Goal: Transaction & Acquisition: Purchase product/service

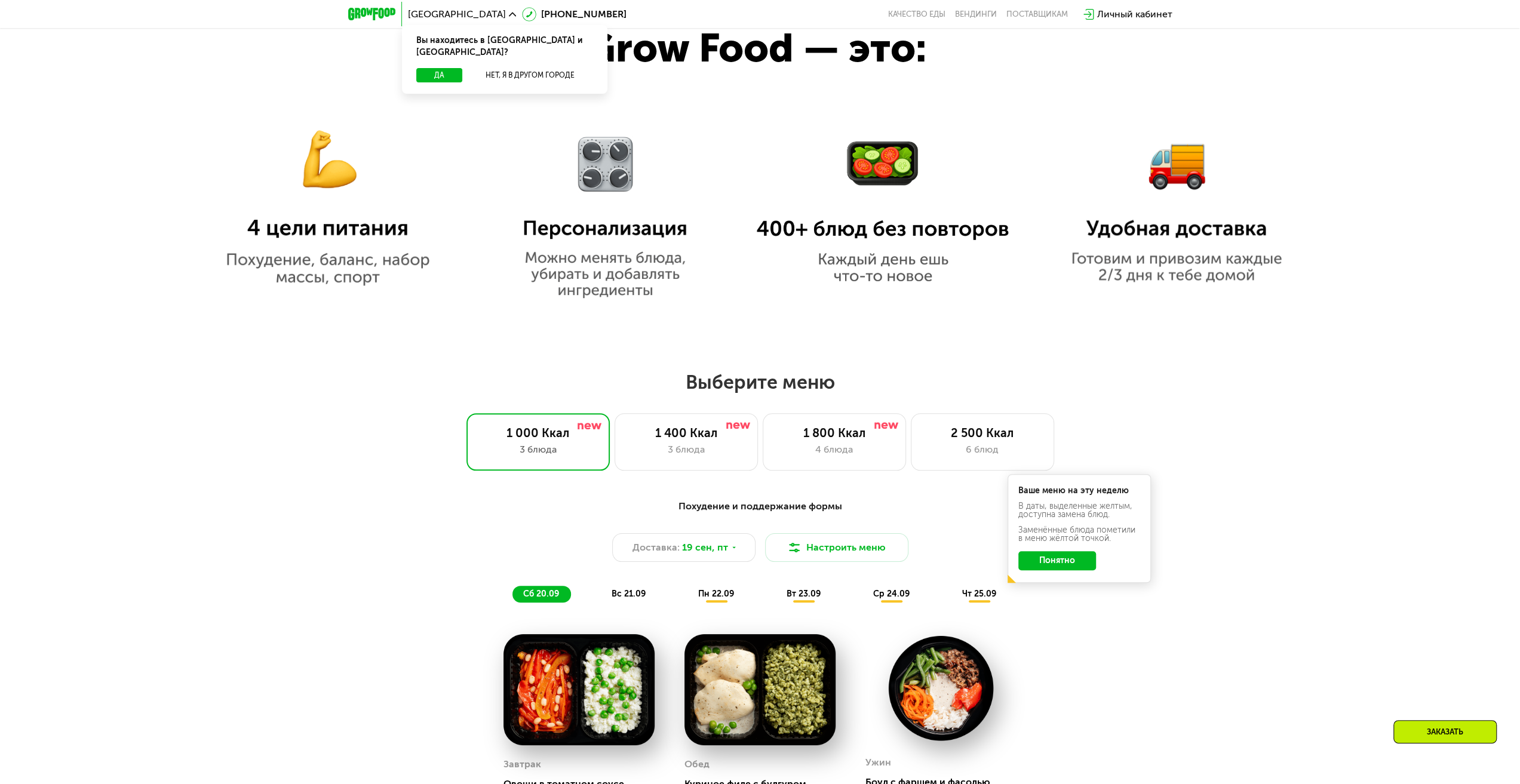
scroll to position [960, 0]
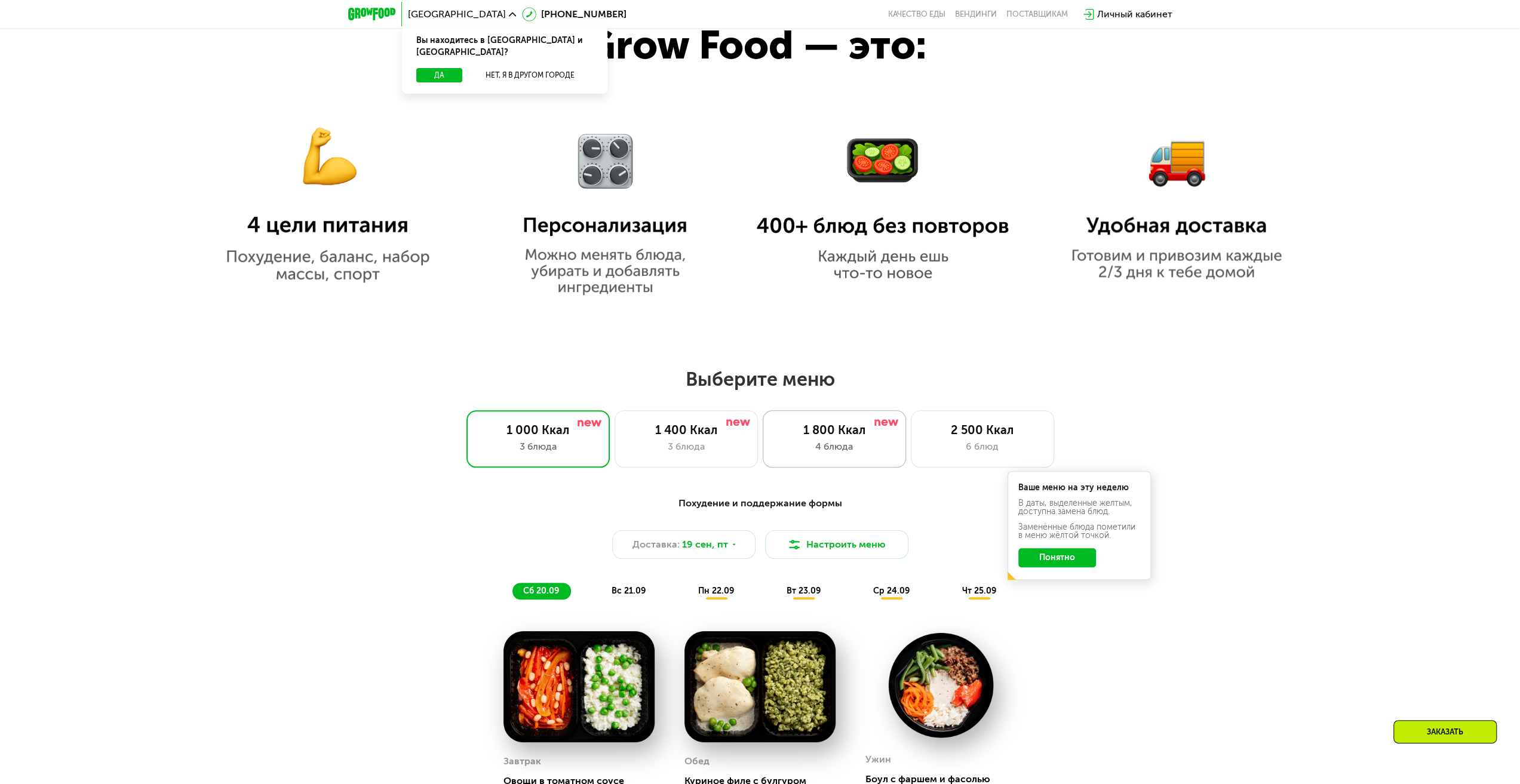
click at [855, 436] on div "1 800 Ккал" at bounding box center [834, 430] width 118 height 14
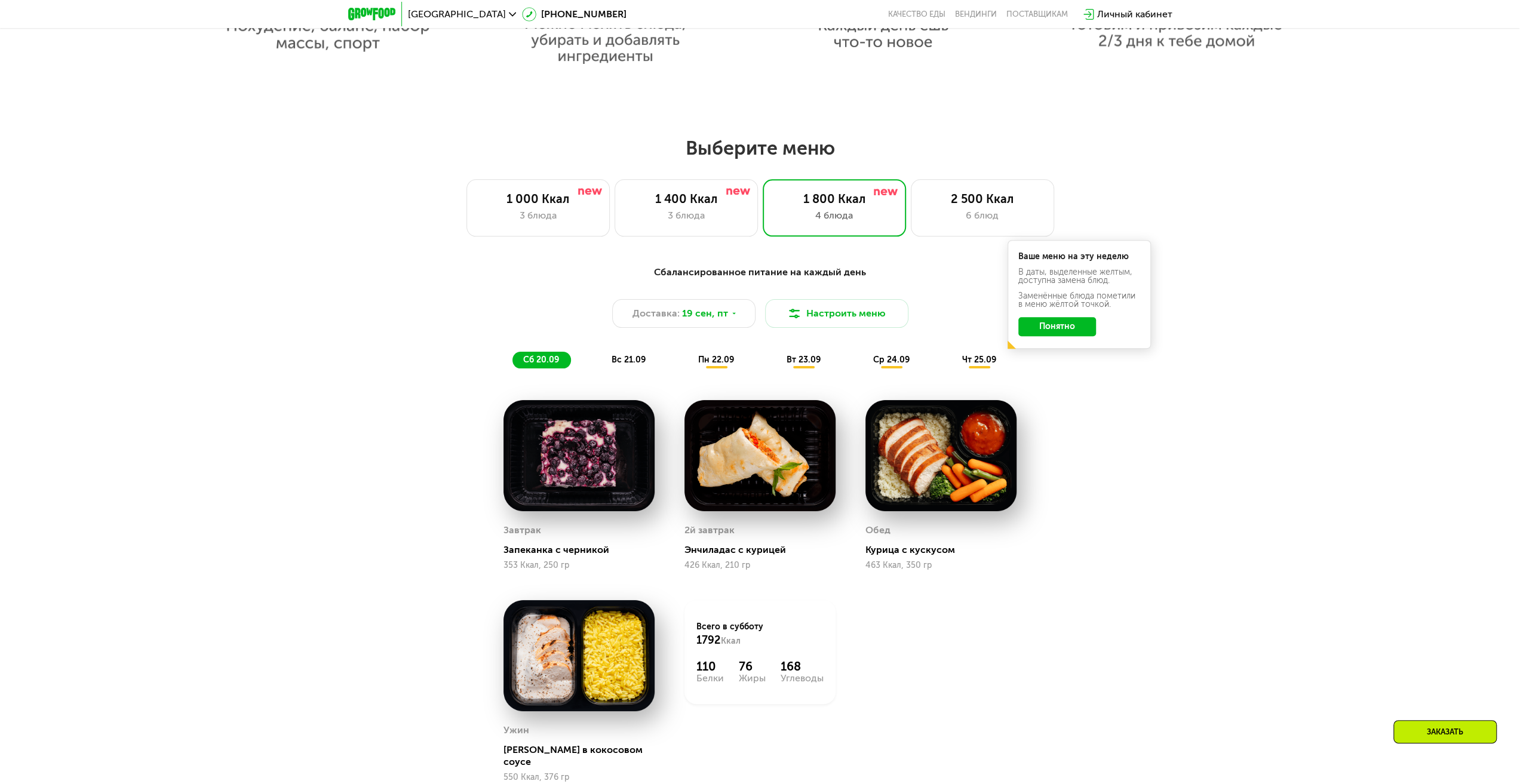
scroll to position [1192, 0]
click at [735, 316] on icon at bounding box center [734, 313] width 7 height 7
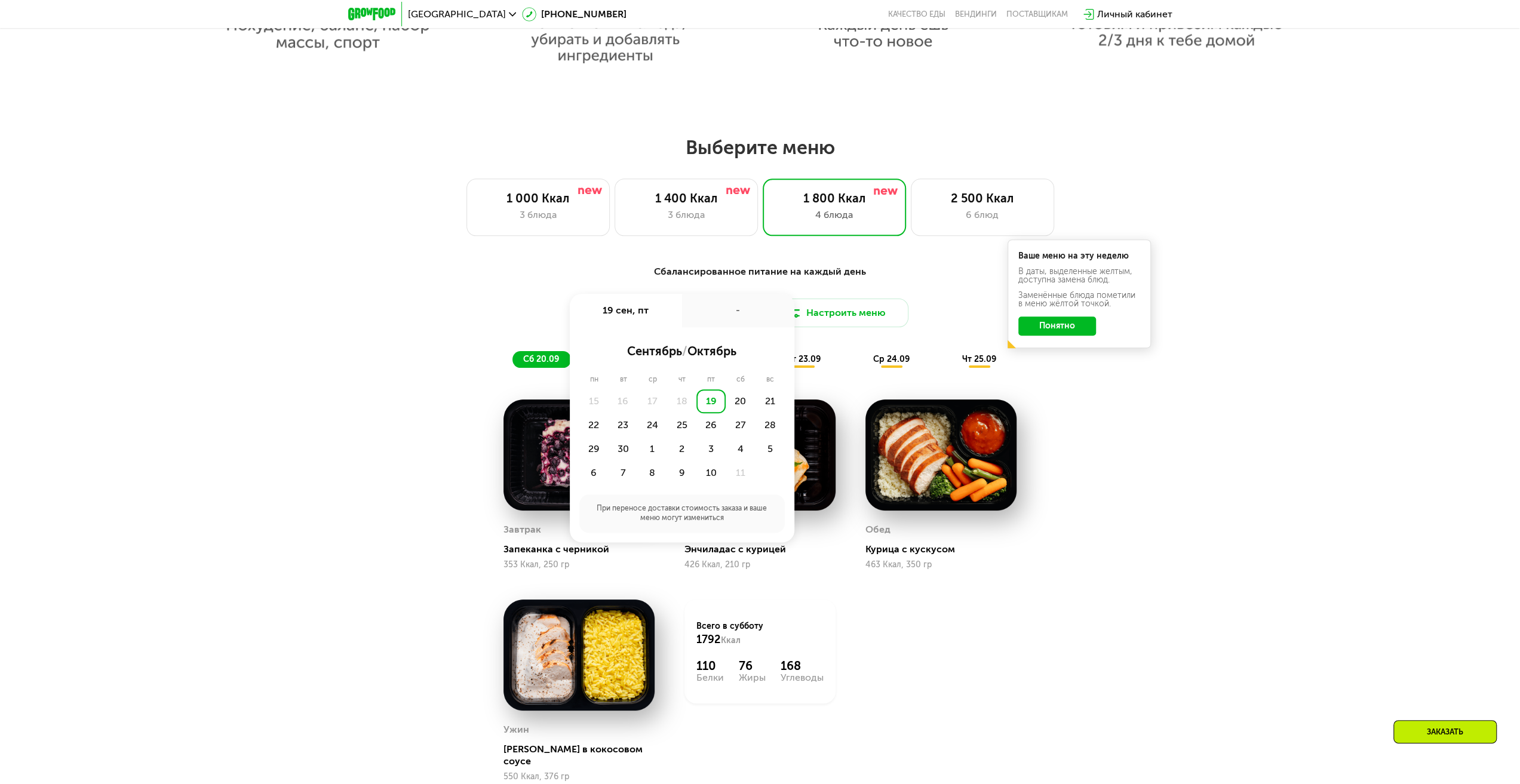
click at [712, 404] on div "19" at bounding box center [711, 401] width 29 height 24
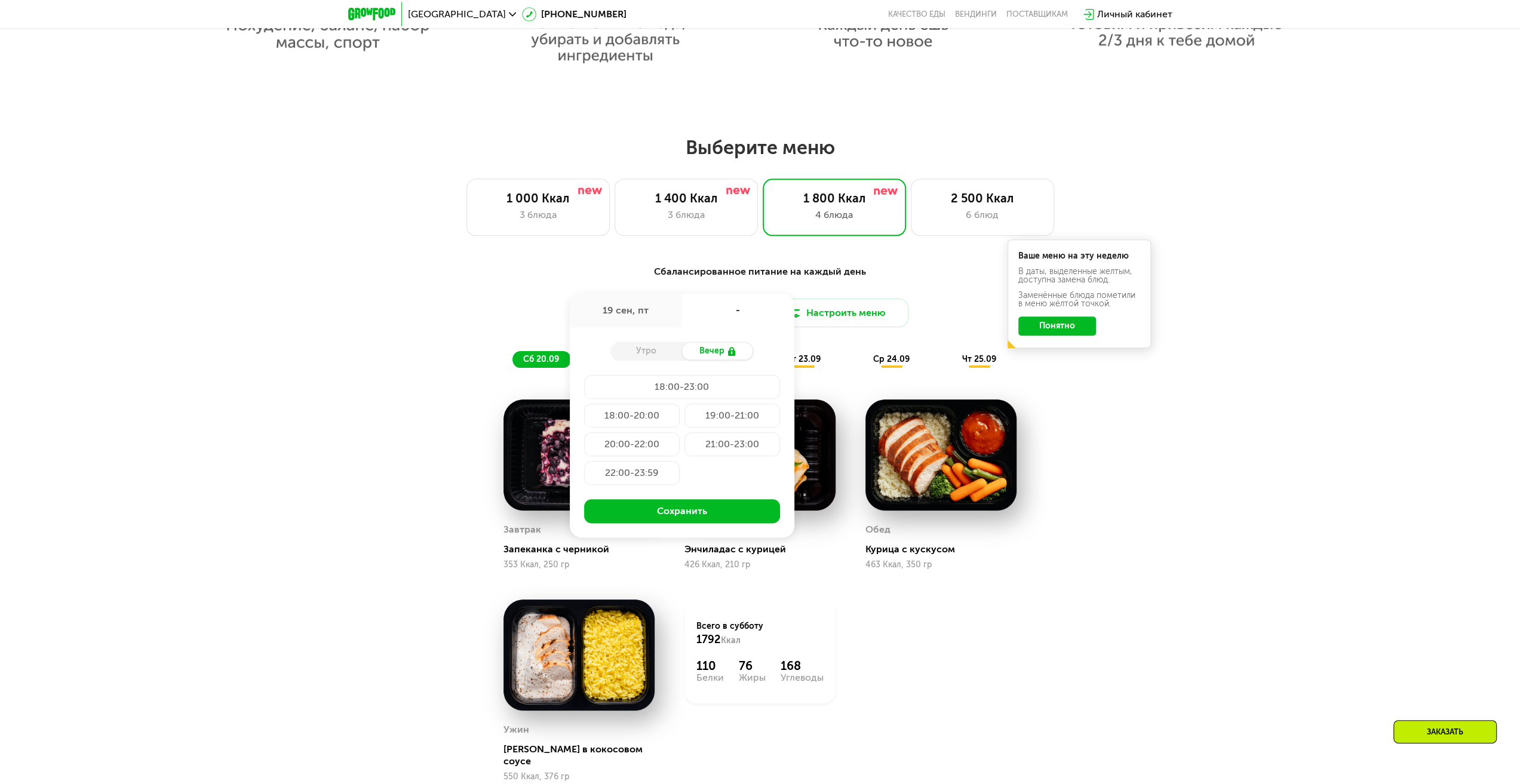
click at [636, 310] on div "19 сен, пт" at bounding box center [626, 311] width 112 height 34
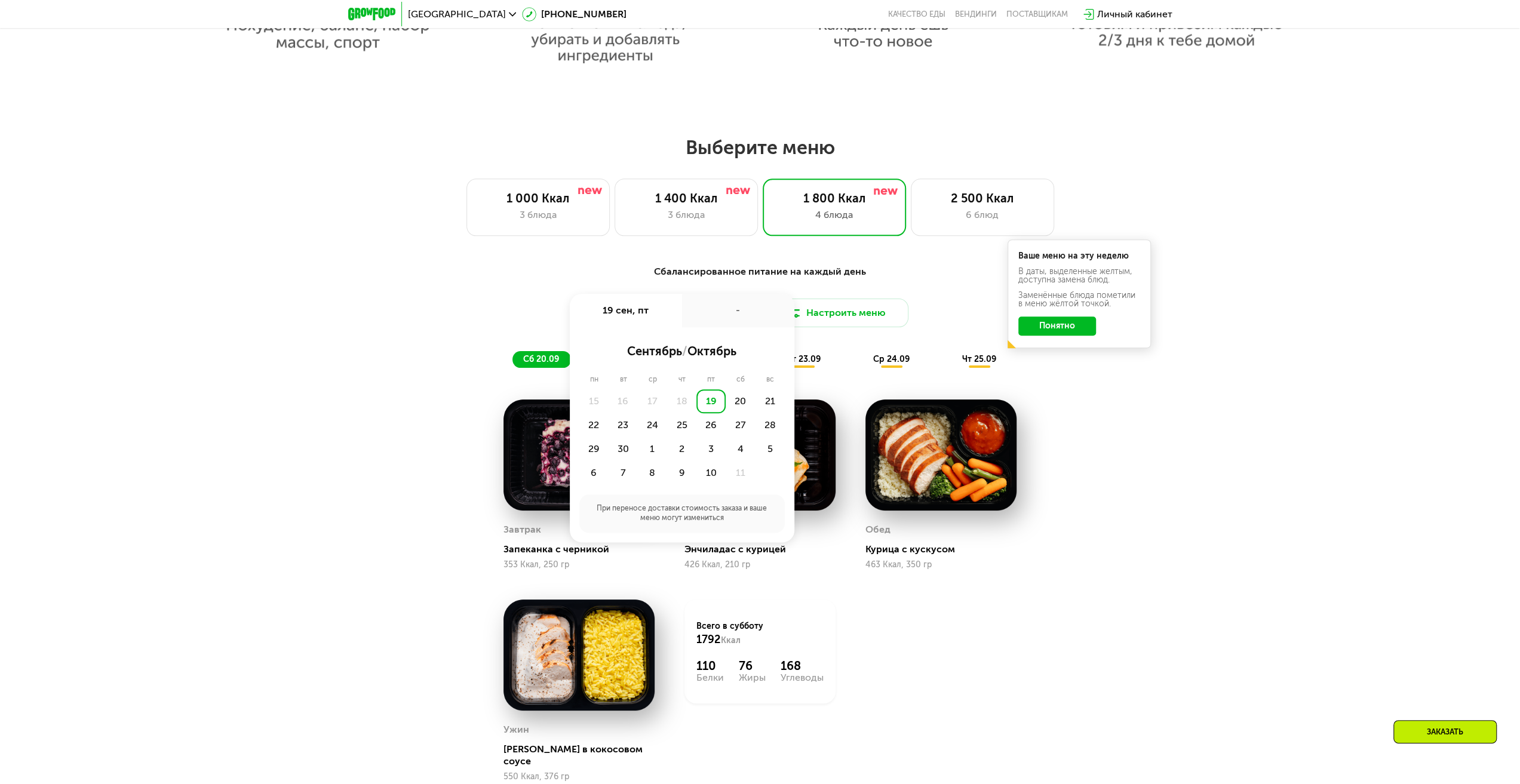
click at [636, 310] on div "19 сен, пт" at bounding box center [626, 311] width 112 height 34
click at [1341, 365] on div "Сбалансированное питание на каждый день Доставка: [DATE] сен, пт - сентябрь / о…" at bounding box center [760, 555] width 1520 height 613
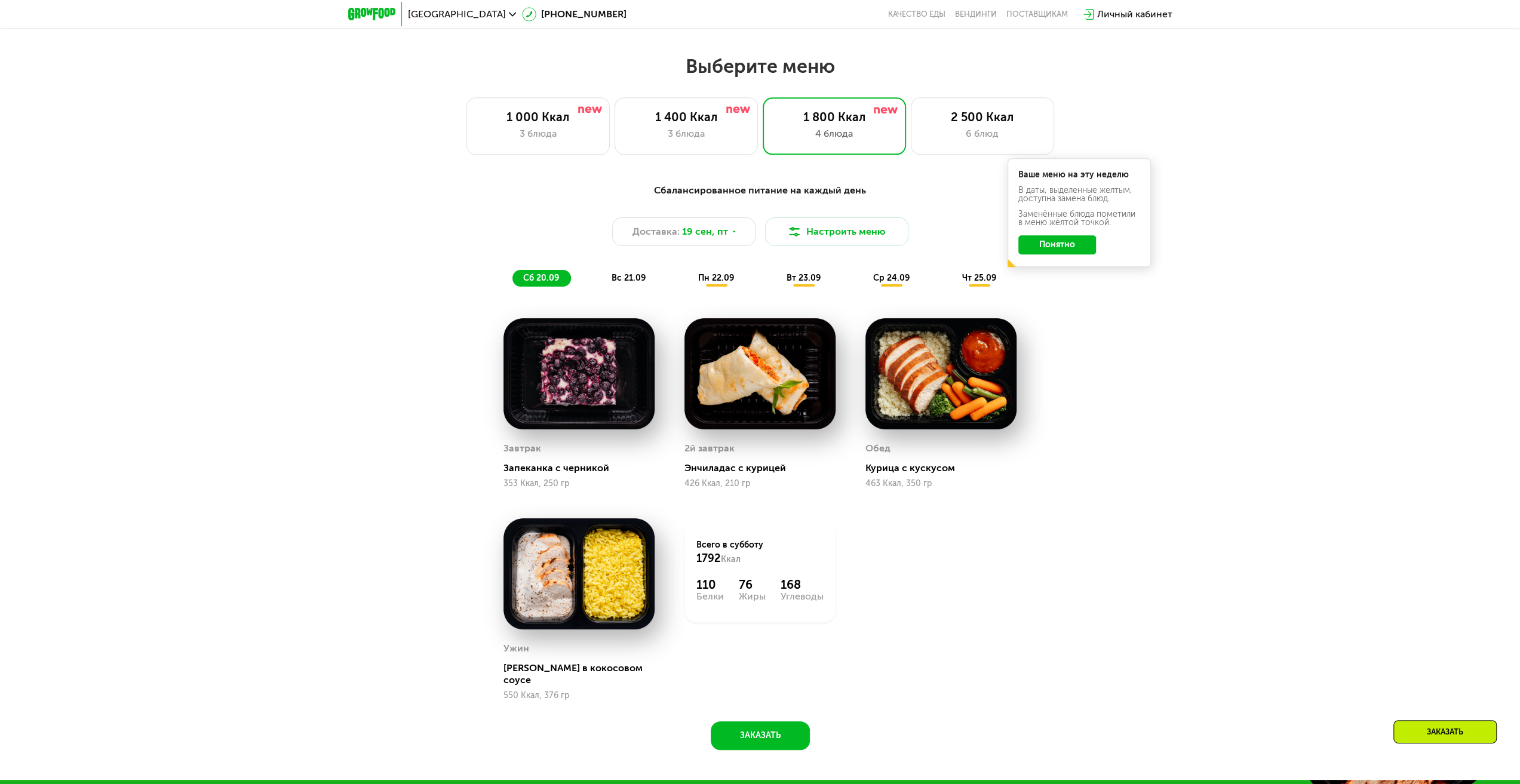
scroll to position [1274, 0]
click at [831, 232] on button "Настроить меню" at bounding box center [836, 231] width 143 height 28
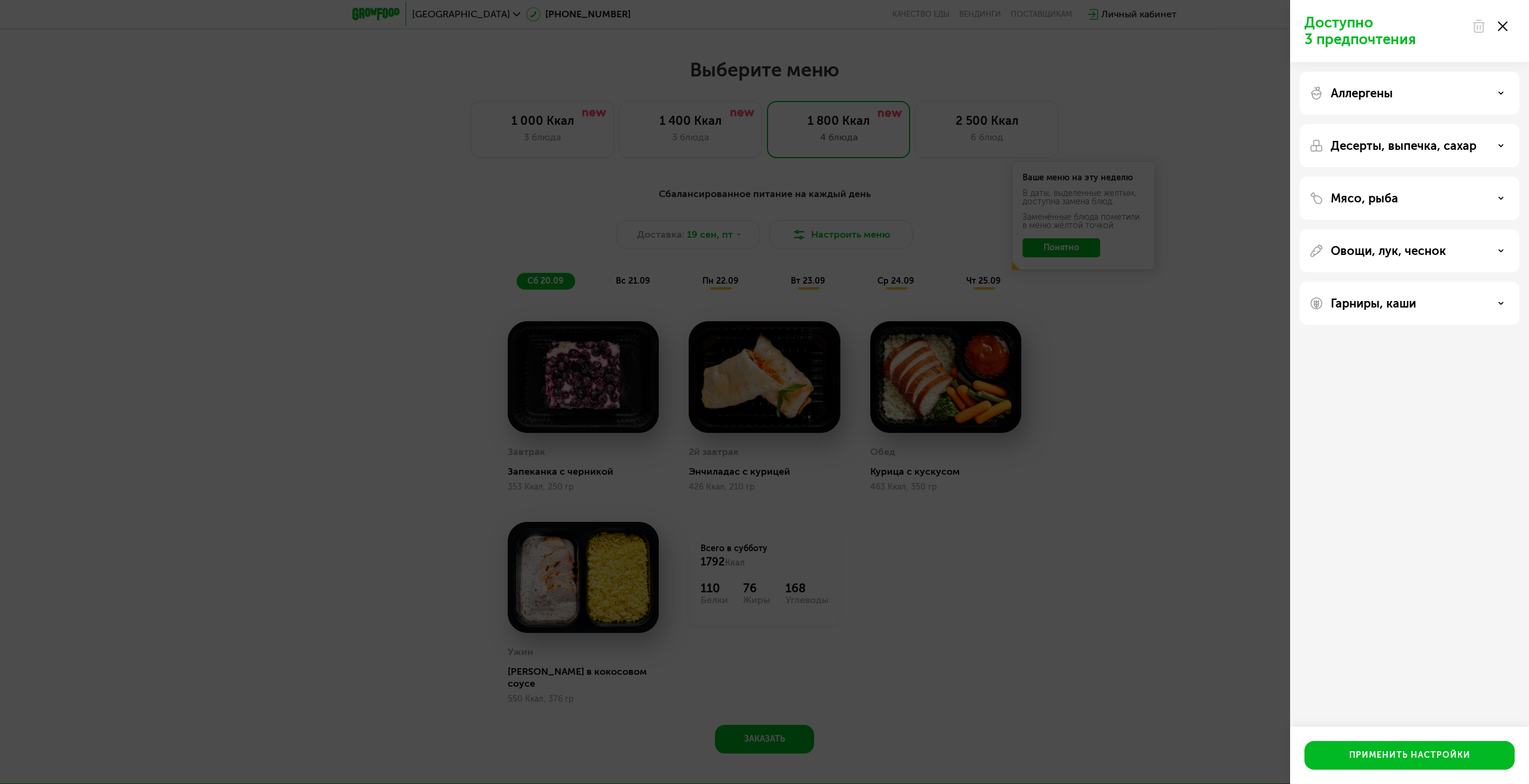
click at [1243, 476] on div "Доступно 3 предпочтения Аллергены Десерты, выпечка, сахар Мясо, рыба Овощи, лук…" at bounding box center [764, 392] width 1529 height 784
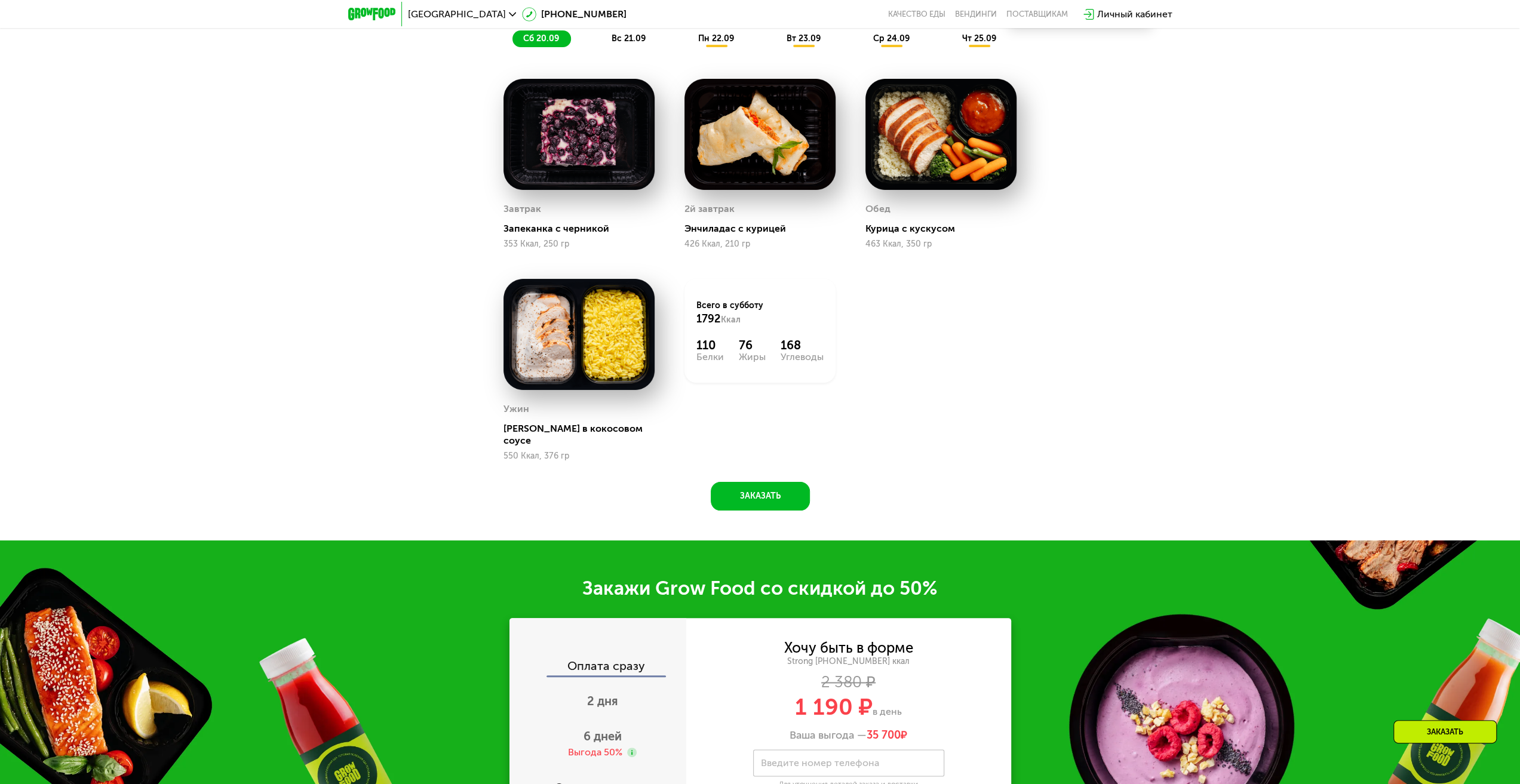
scroll to position [1751, 0]
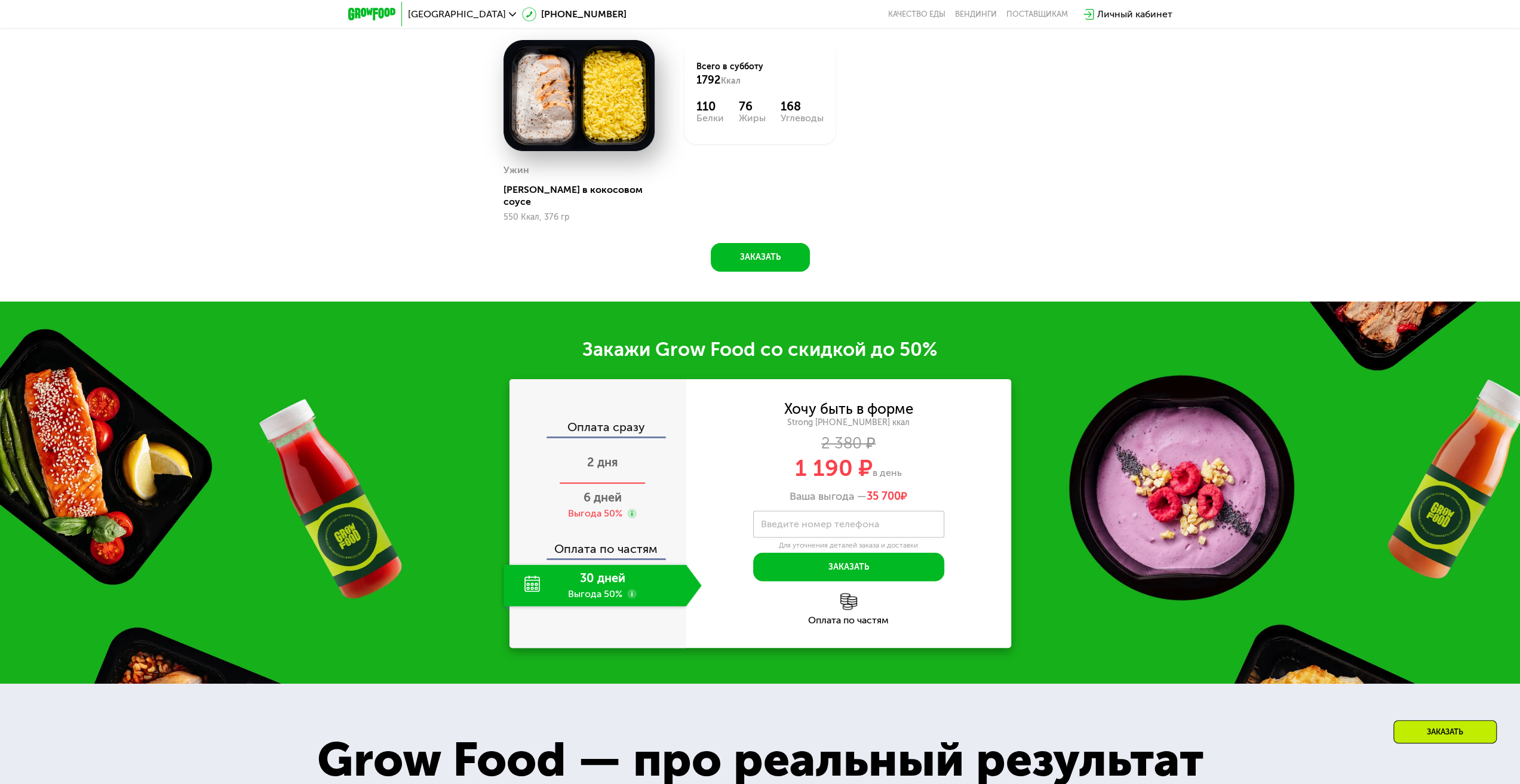
click at [601, 467] on div "2 дня" at bounding box center [602, 463] width 198 height 42
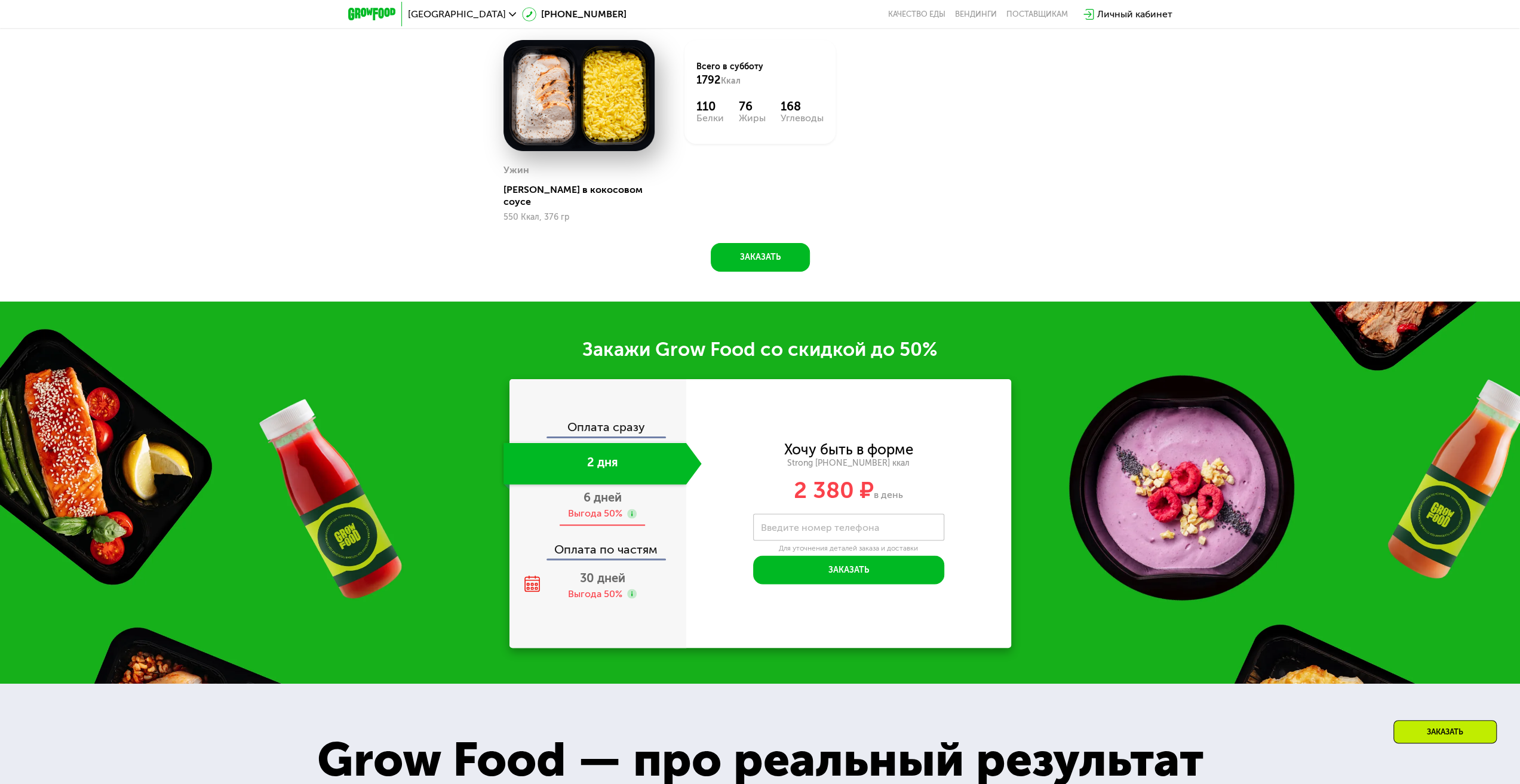
click at [593, 492] on span "6 дней" at bounding box center [603, 498] width 38 height 14
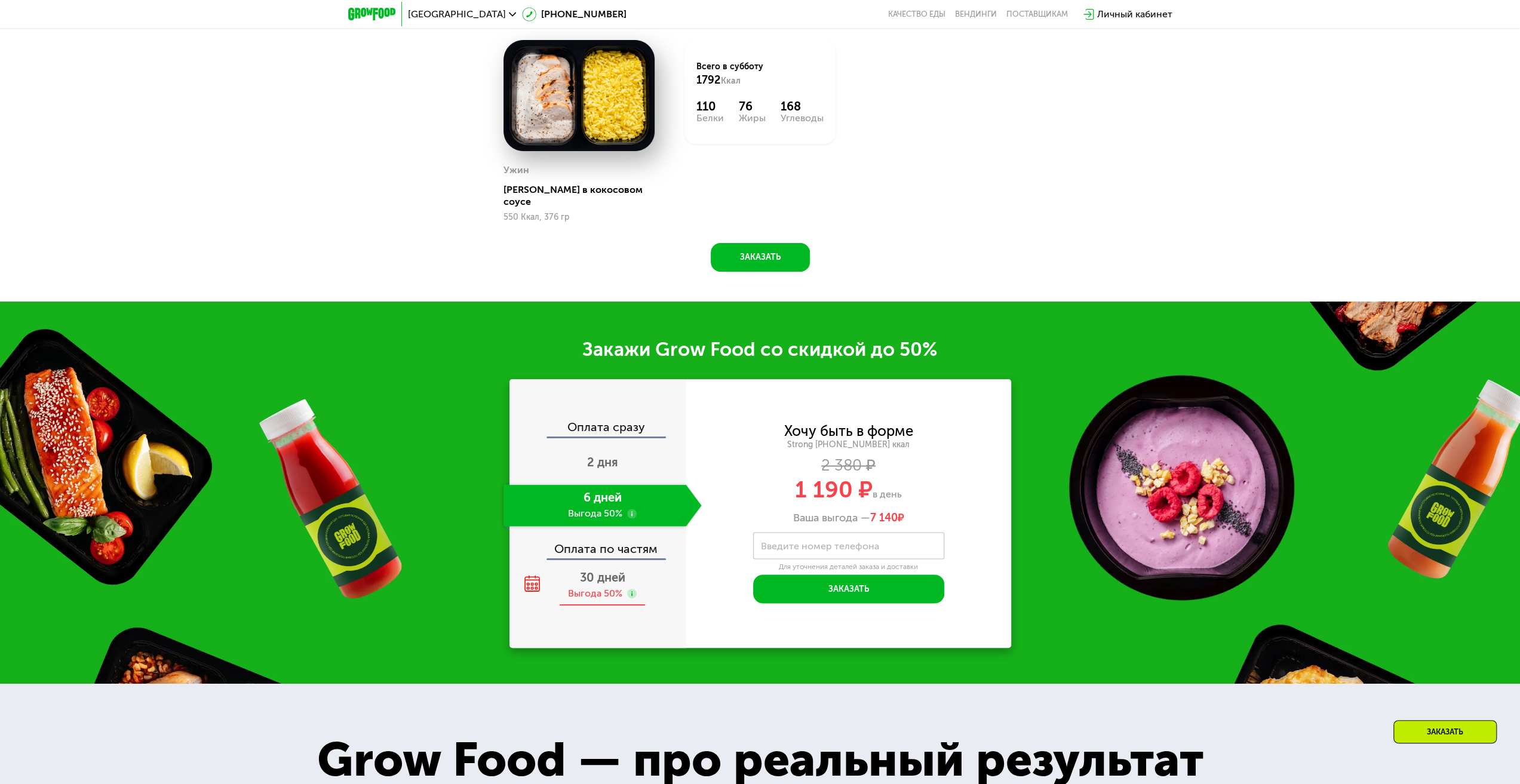
click at [597, 572] on span "30 дней" at bounding box center [603, 578] width 45 height 14
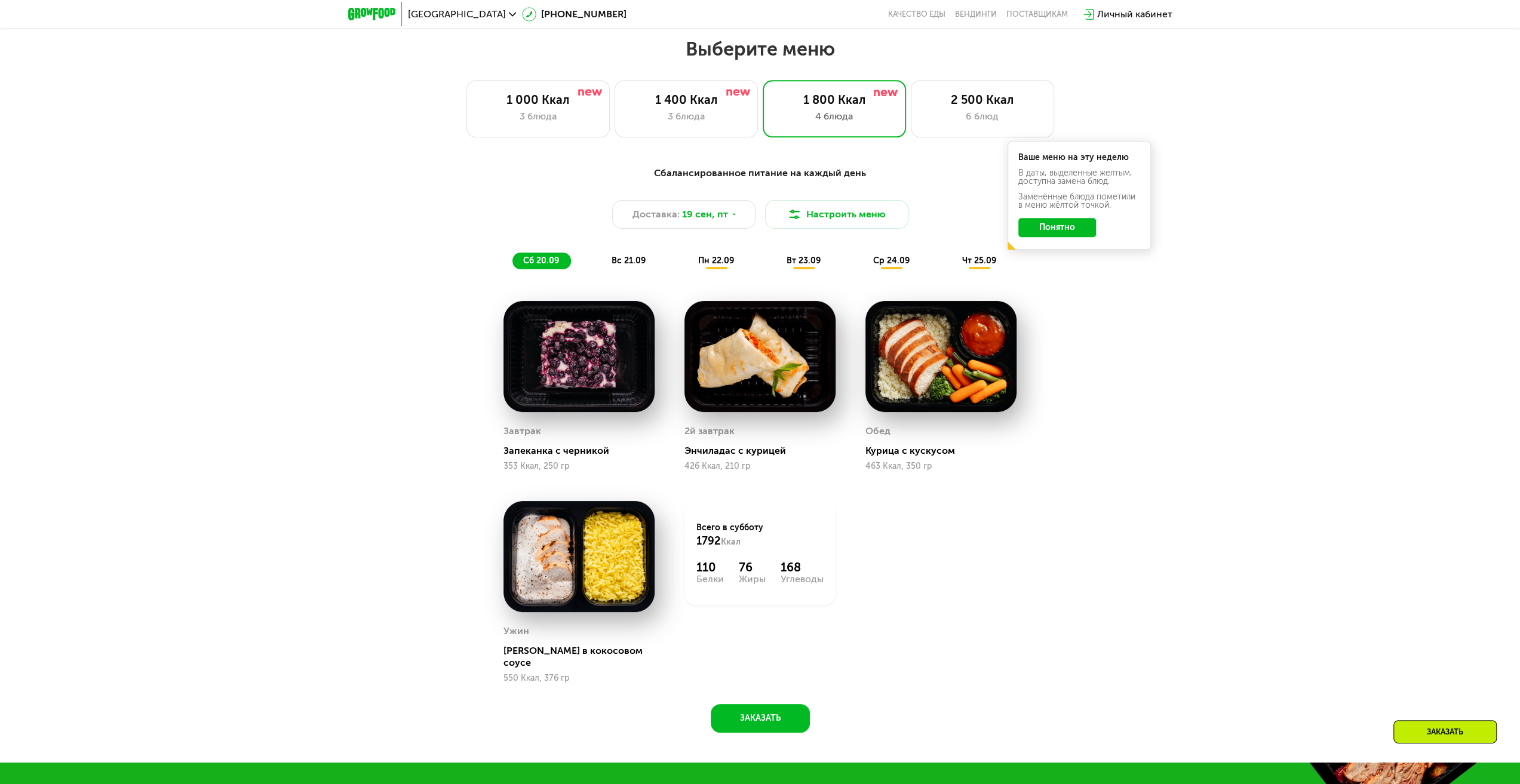
scroll to position [1288, 0]
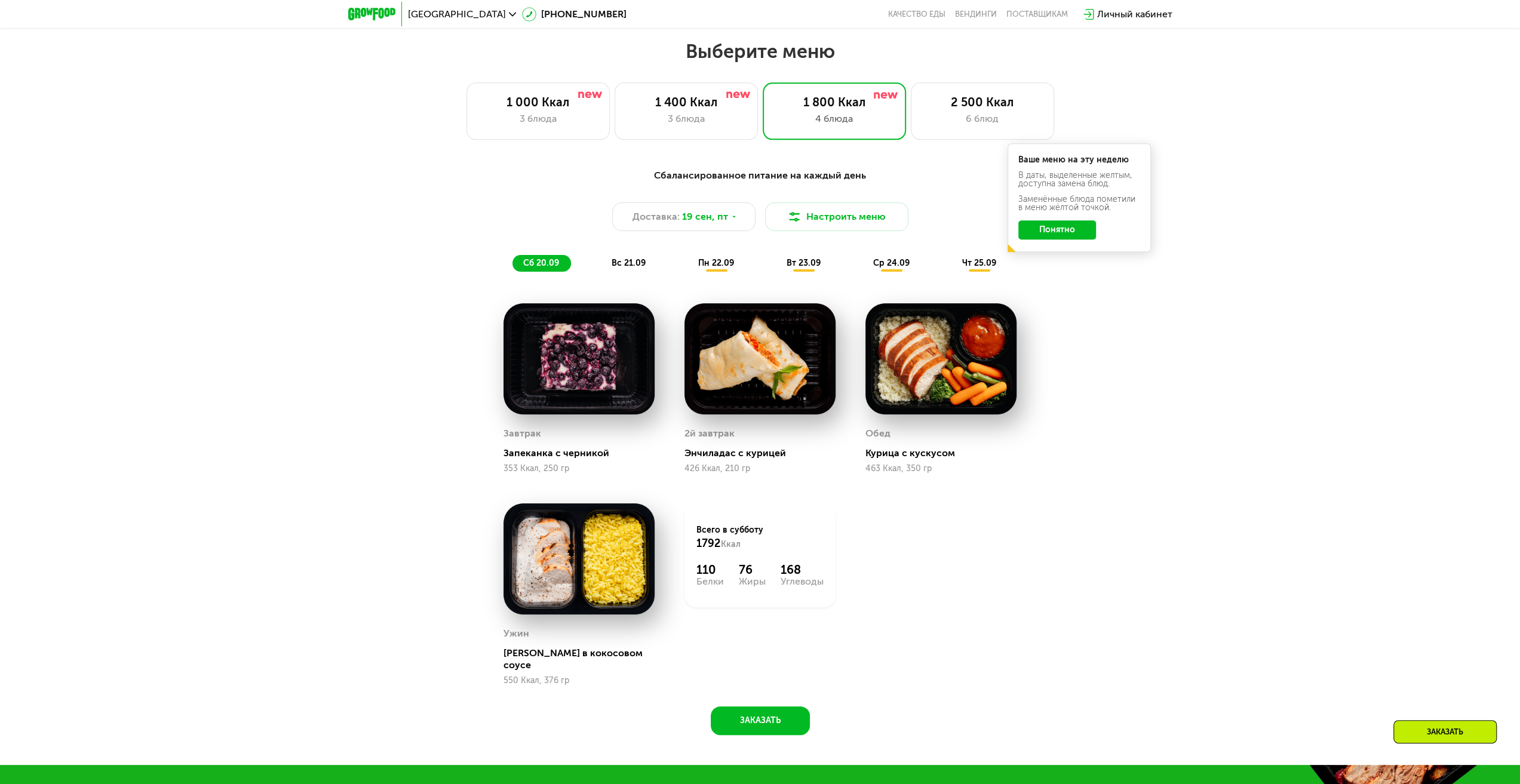
click at [638, 268] on span "вс 21.09" at bounding box center [628, 262] width 34 height 10
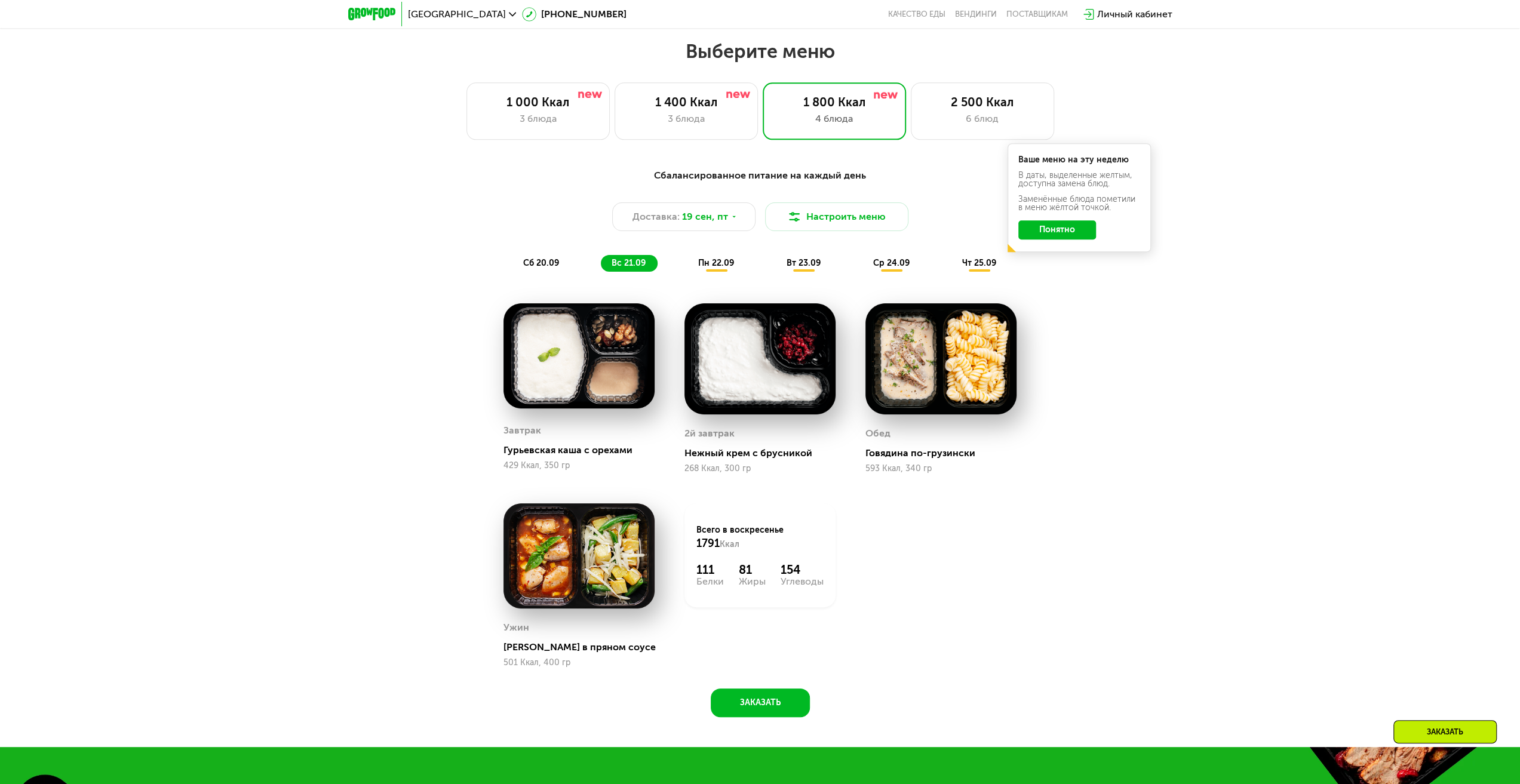
click at [729, 268] on span "пн 22.09" at bounding box center [716, 262] width 36 height 10
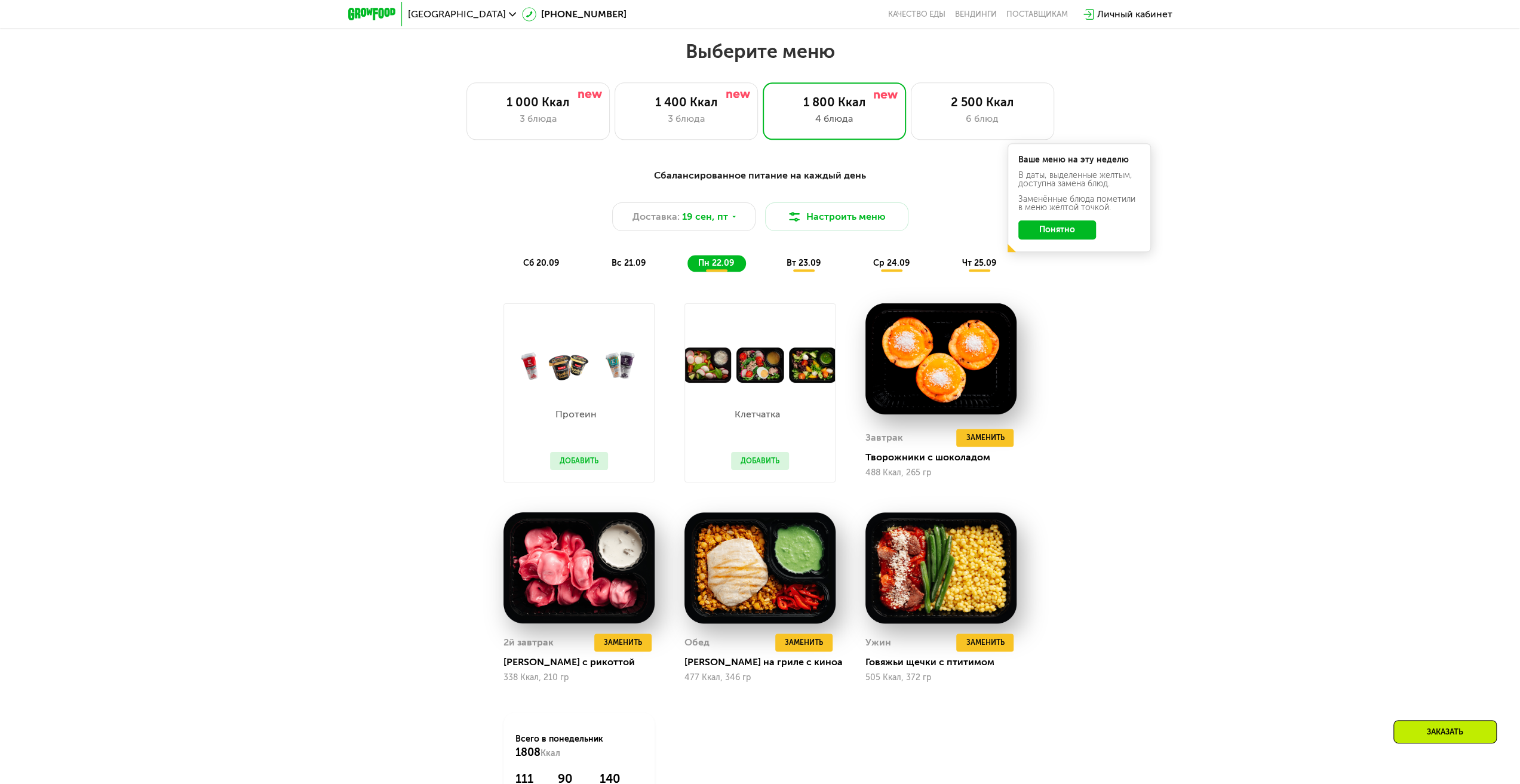
click at [810, 268] on span "вт 23.09" at bounding box center [804, 262] width 34 height 10
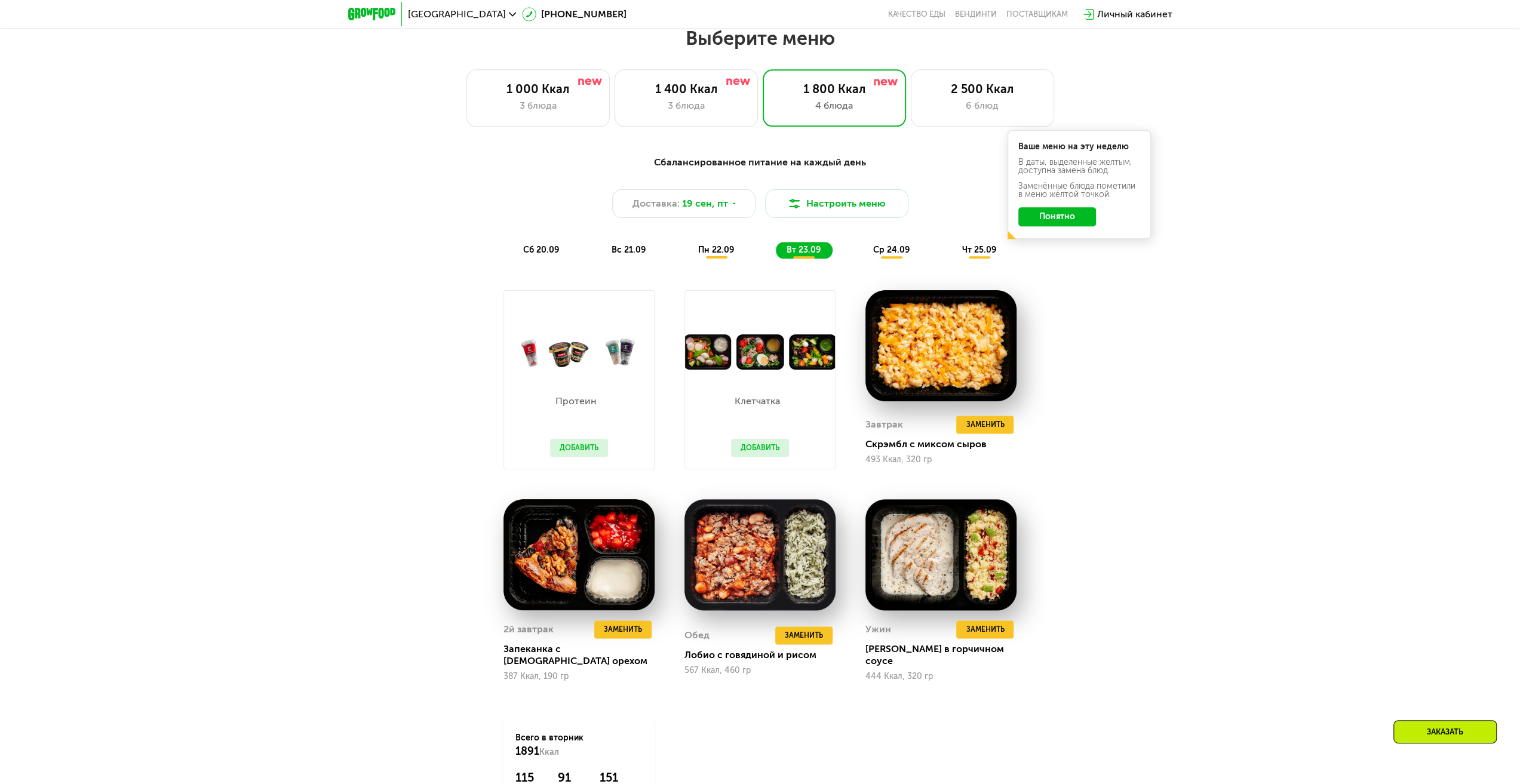
scroll to position [1228, 0]
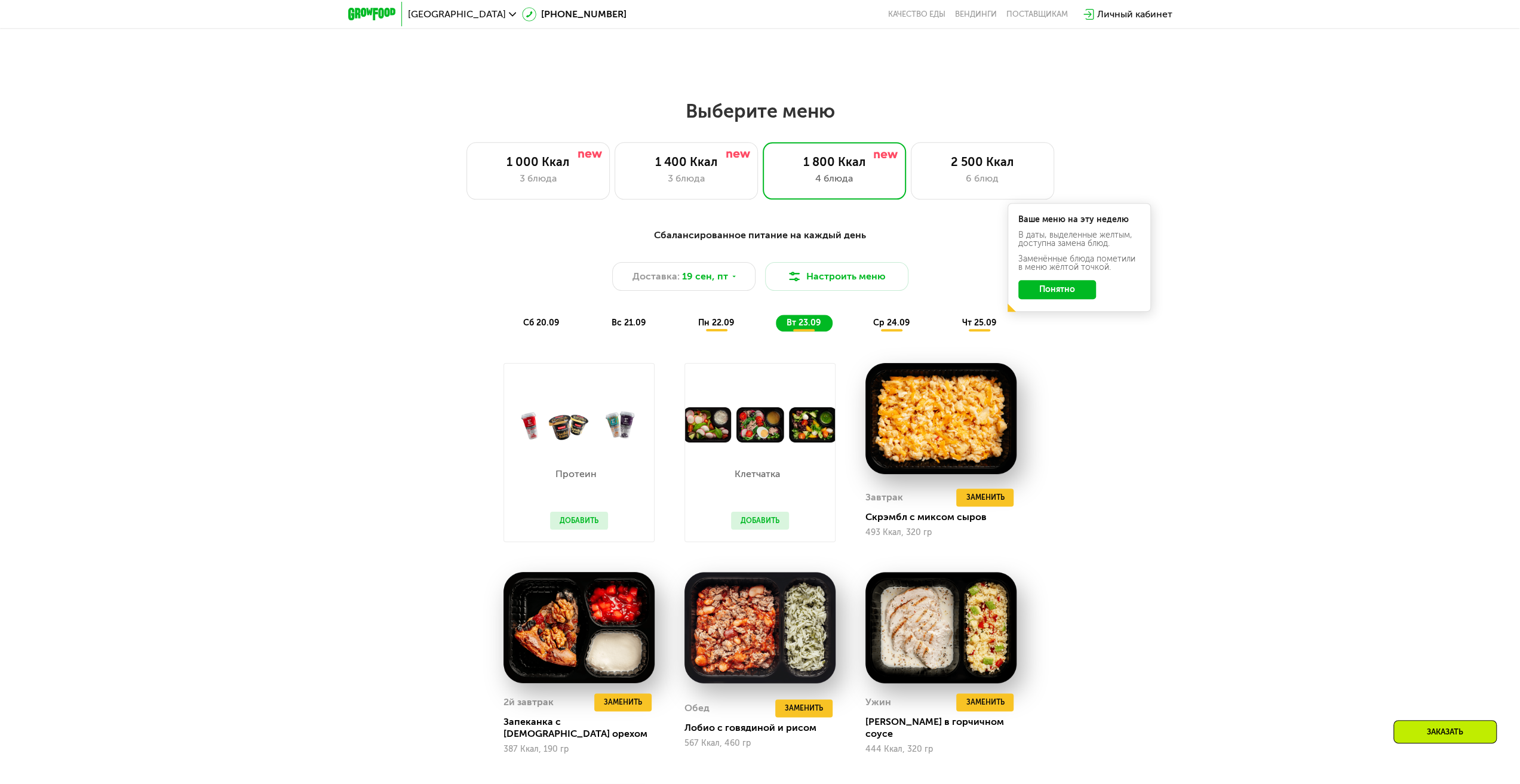
click at [879, 322] on span "ср 24.09" at bounding box center [891, 323] width 36 height 10
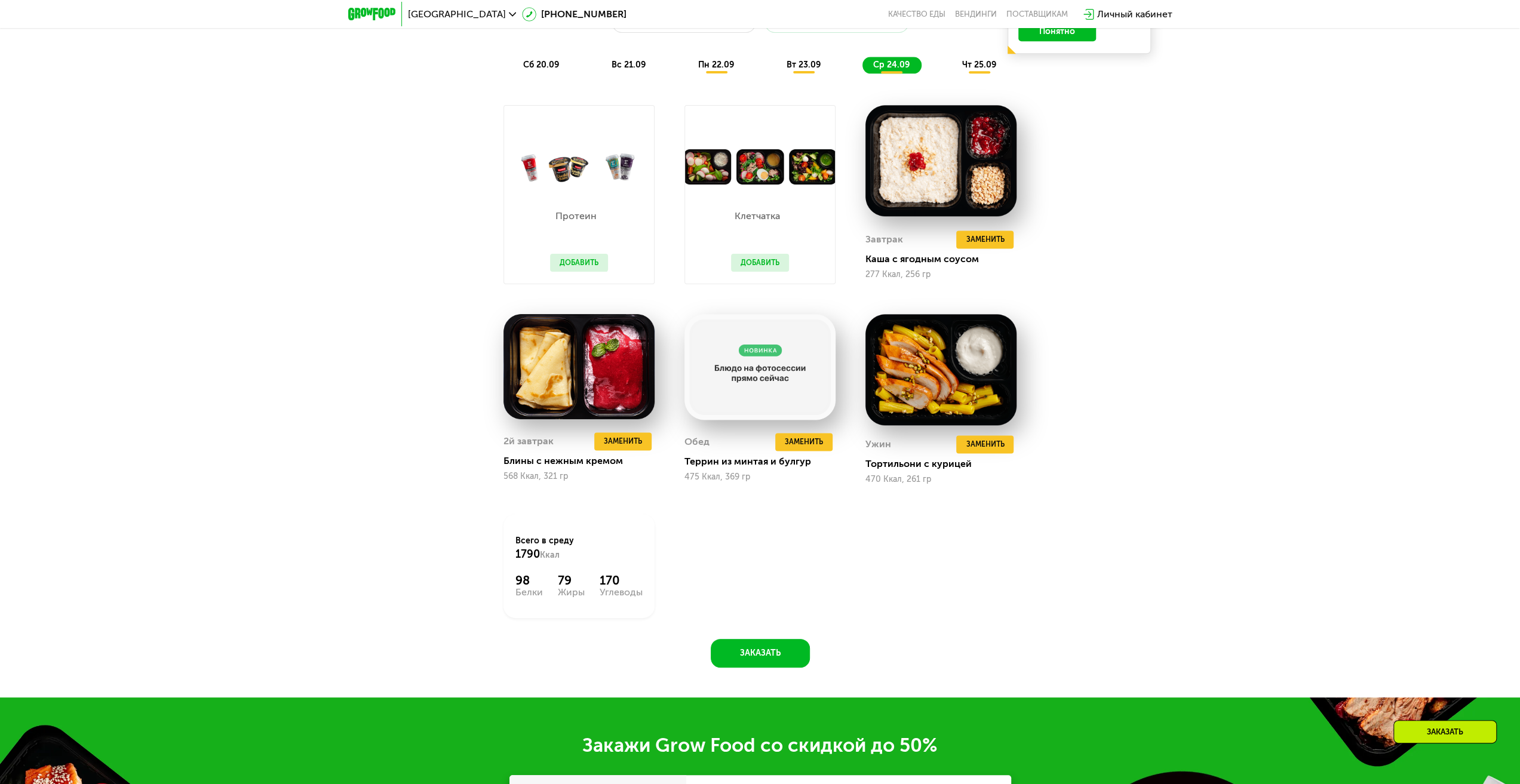
scroll to position [1485, 0]
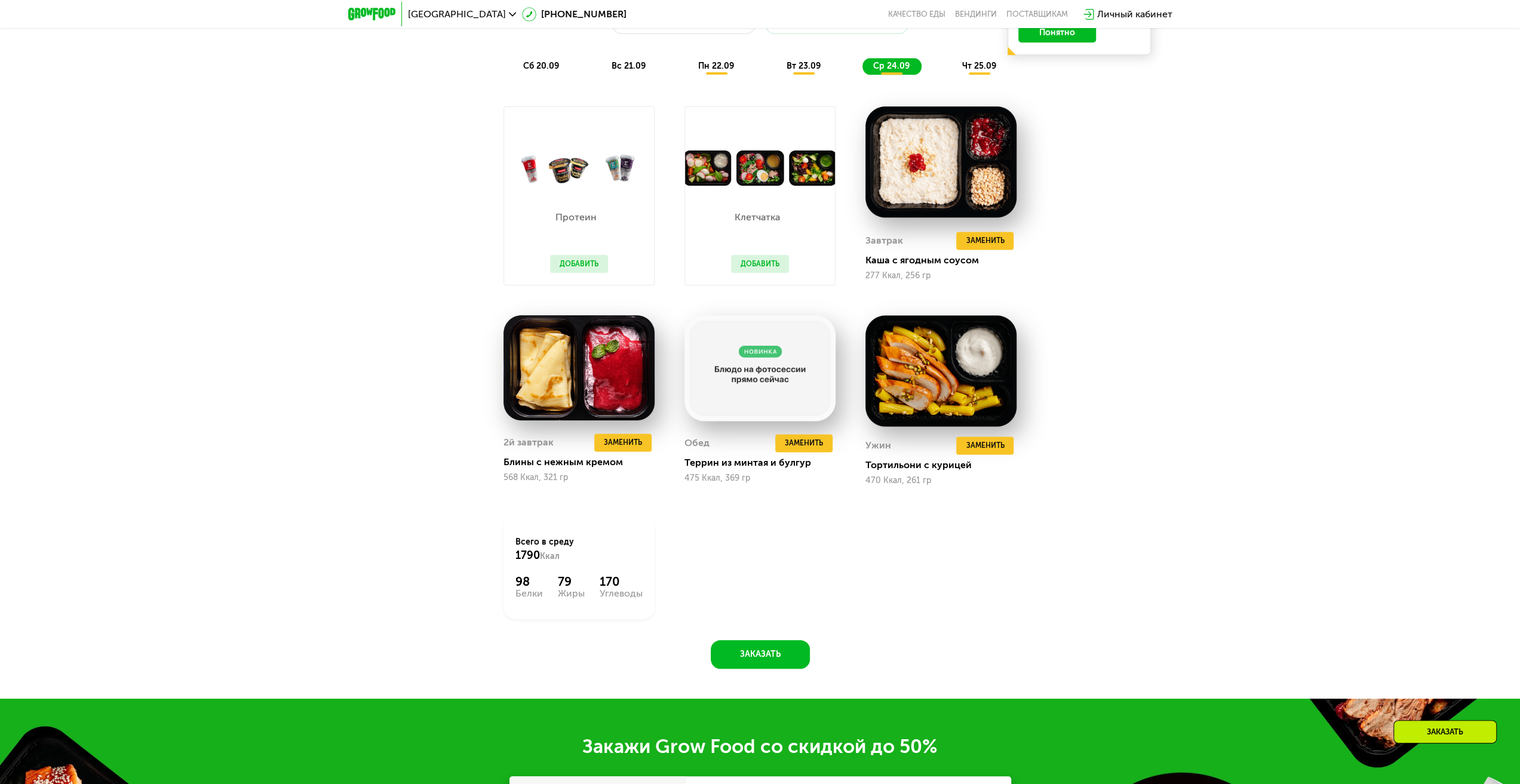
click at [984, 67] on span "чт 25.09" at bounding box center [980, 66] width 34 height 10
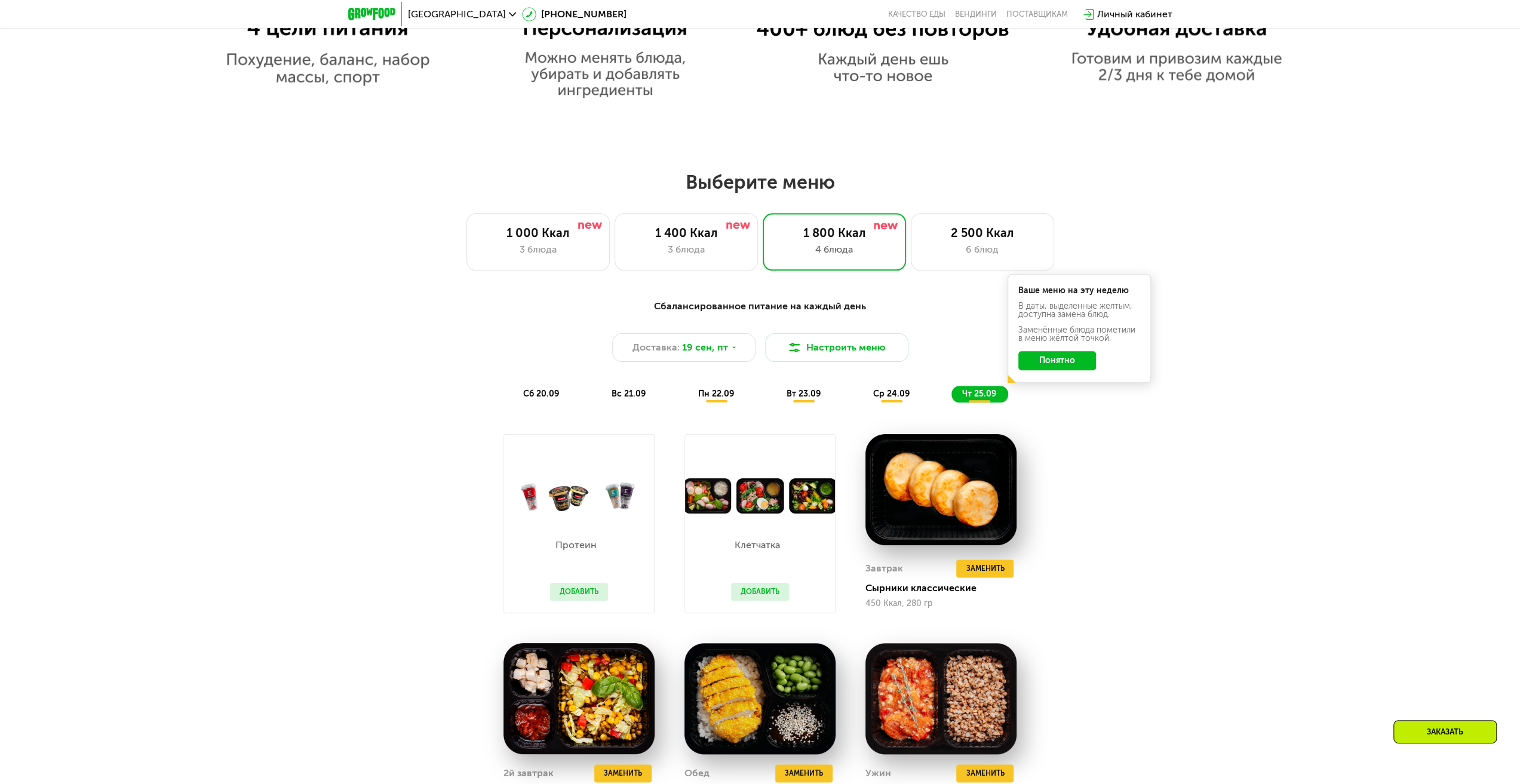
scroll to position [1326, 0]
